Goal: Find specific page/section: Find specific page/section

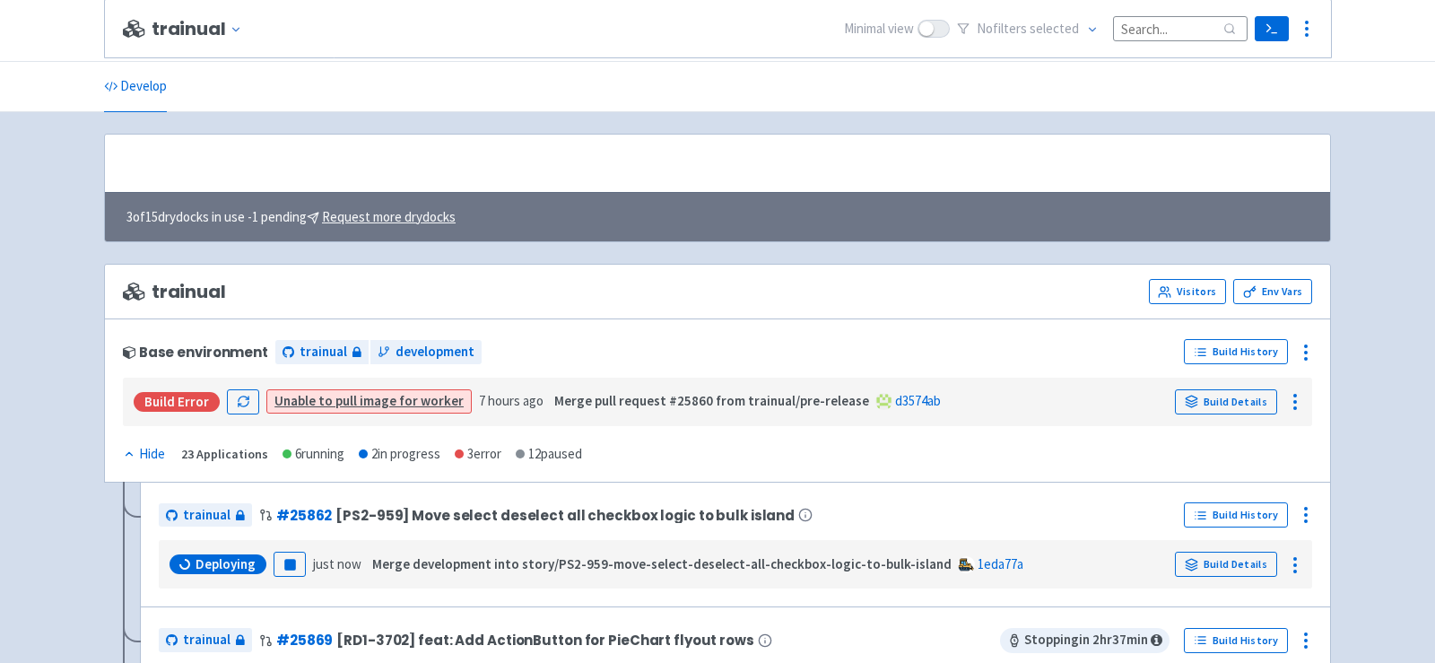
scroll to position [247, 0]
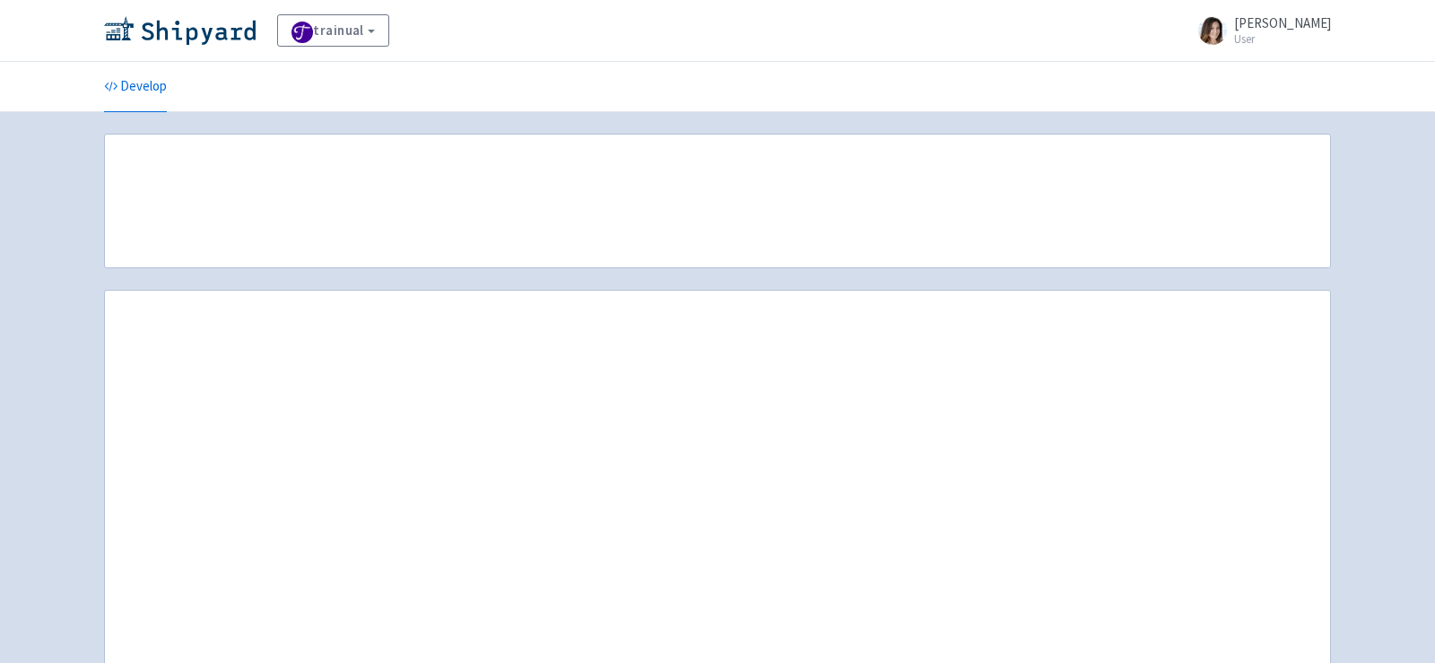
click at [1169, 34] on div "trainual View Organizations Olha-Yechkalova User Profile Sign out" at bounding box center [717, 30] width 1227 height 32
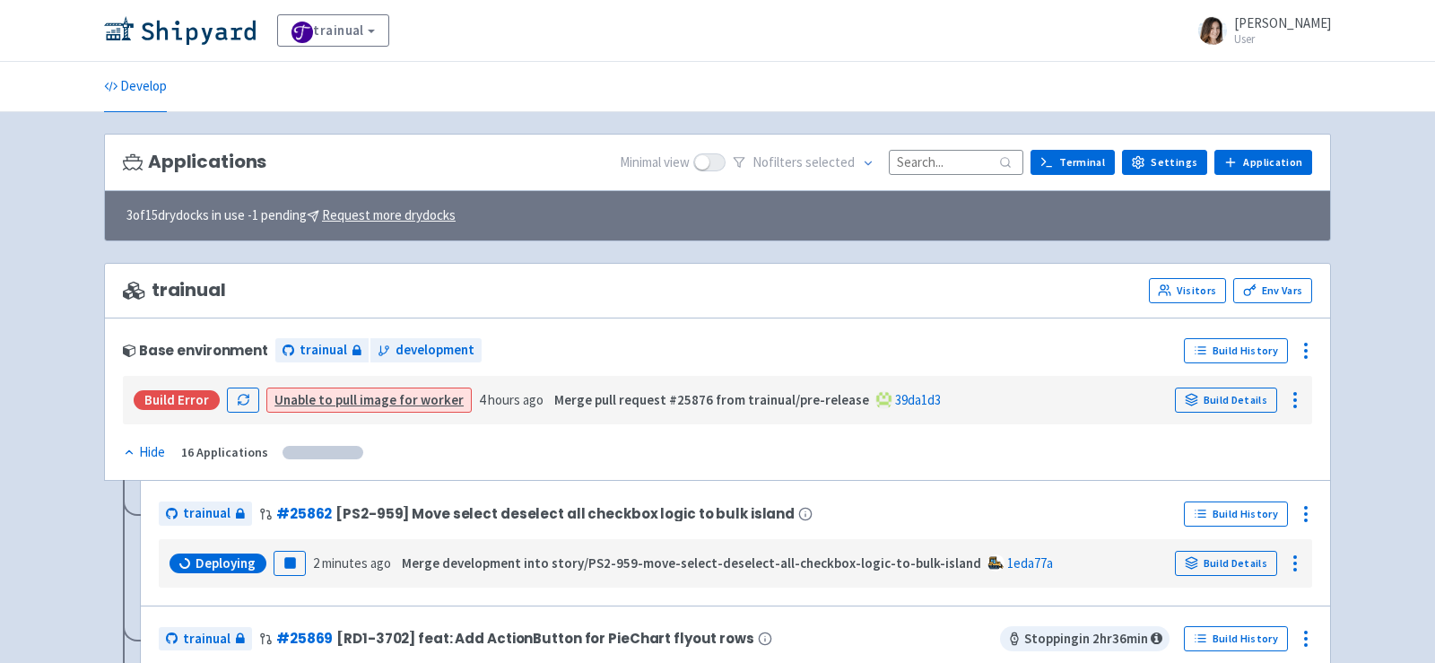
click at [925, 169] on input at bounding box center [956, 162] width 135 height 24
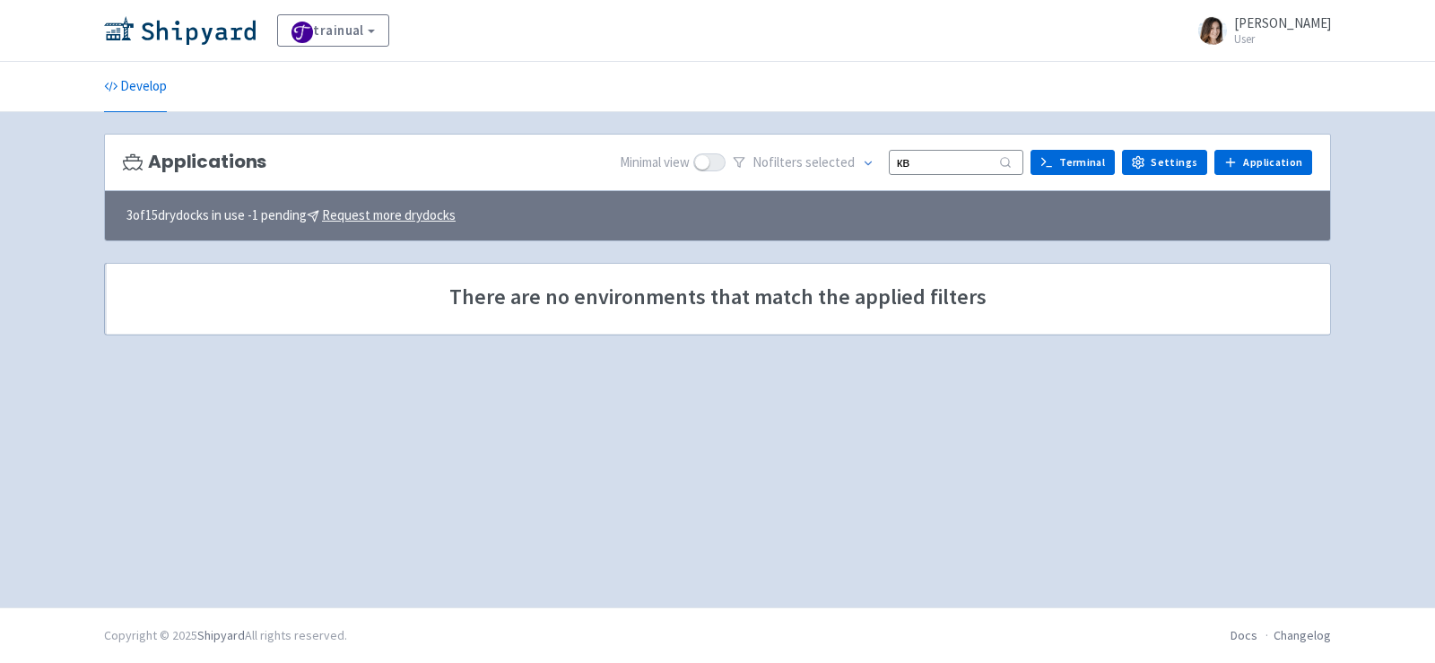
type input "к"
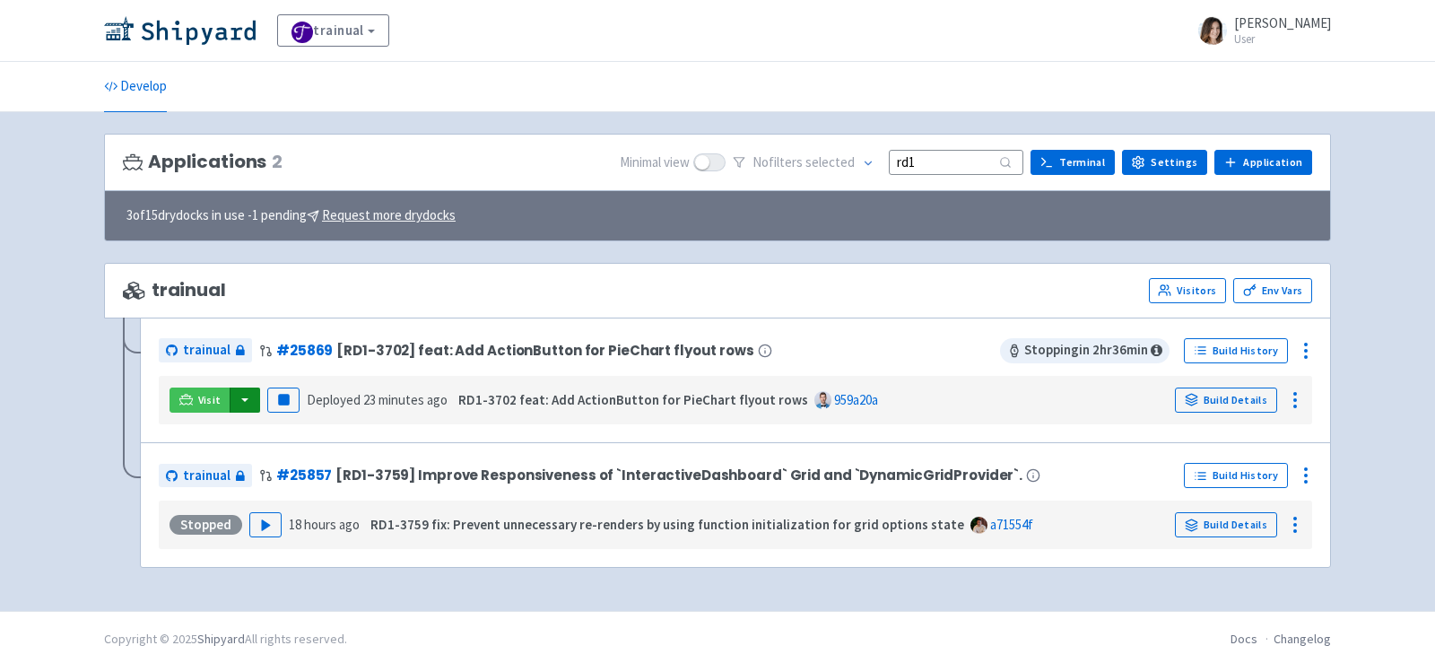
type input "rd1"
click at [248, 390] on button "button" at bounding box center [245, 399] width 30 height 25
click at [314, 434] on link "trainual (admin)" at bounding box center [312, 436] width 169 height 28
